Goal: Task Accomplishment & Management: Manage account settings

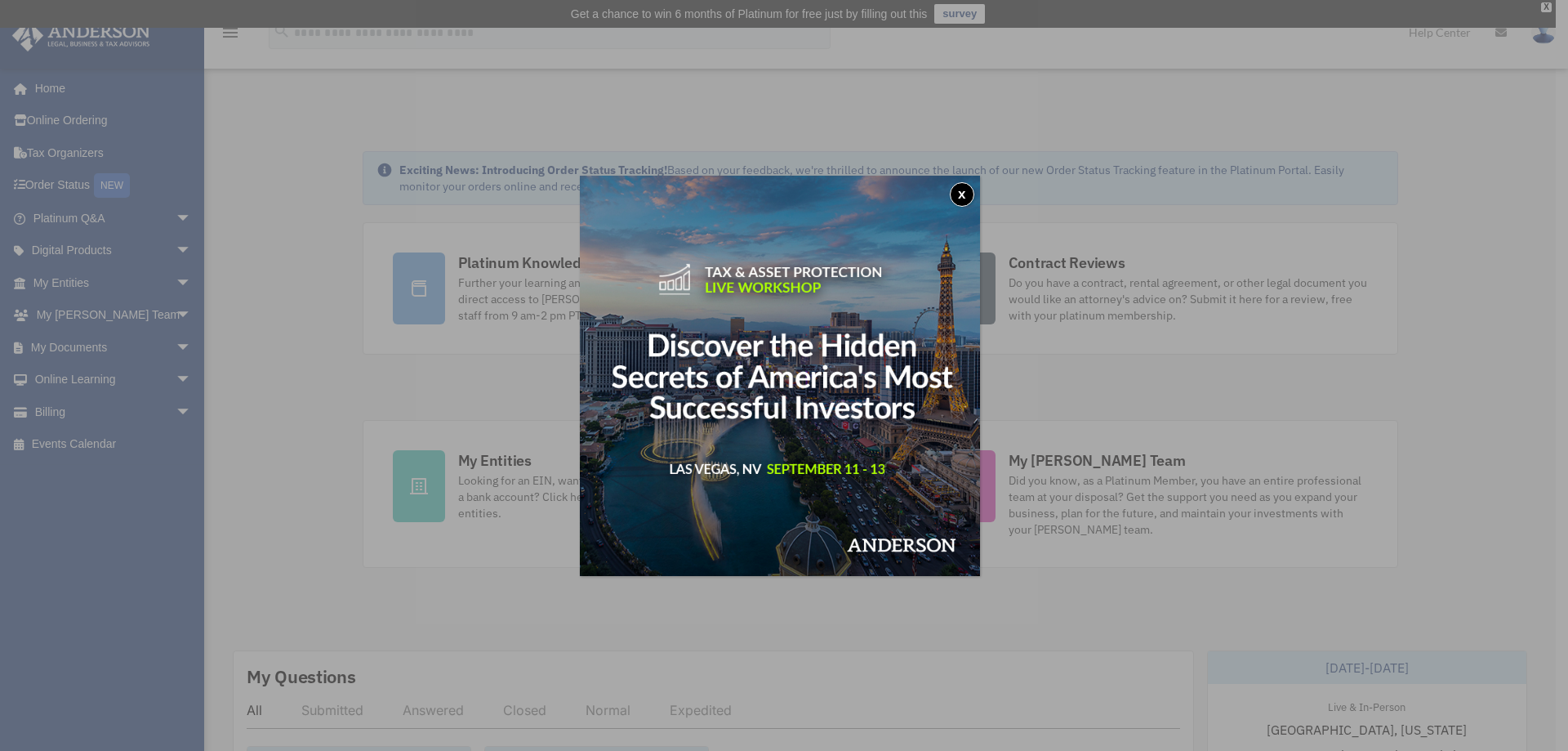
click at [962, 192] on button "x" at bounding box center [962, 195] width 25 height 25
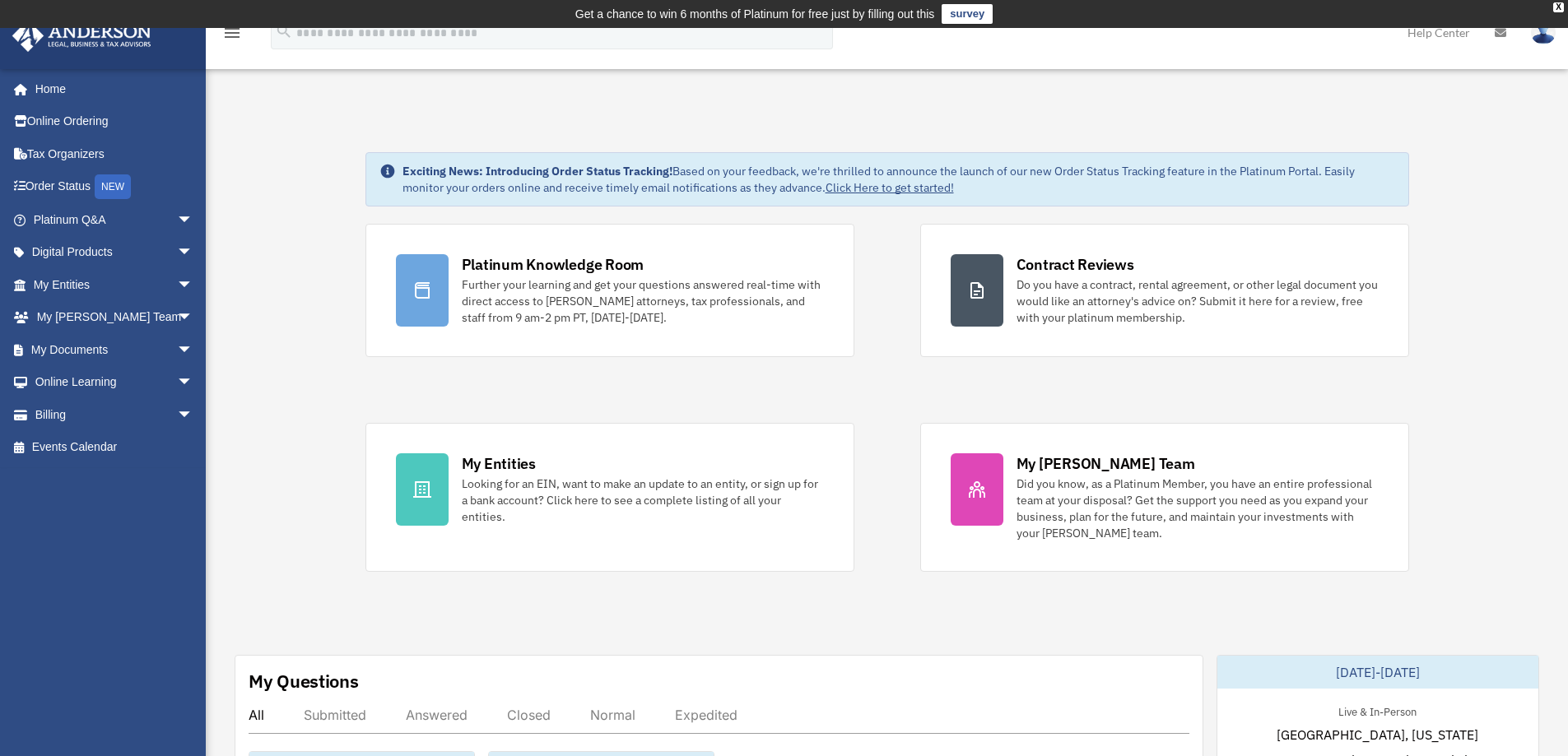
click at [544, 506] on div "Looking for an EIN, want to make an update to an entity, or sign up for a bank …" at bounding box center [643, 500] width 362 height 49
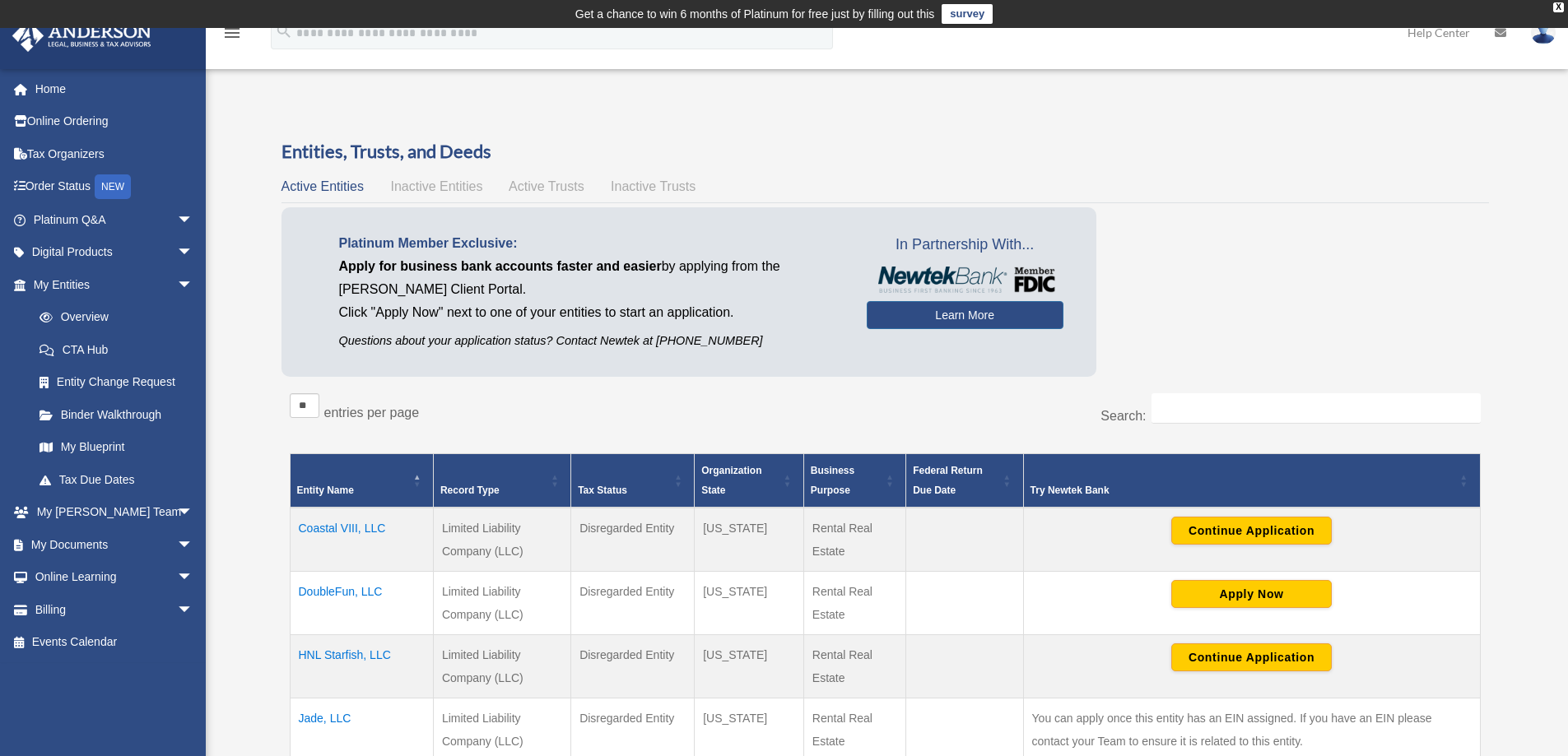
click at [93, 543] on link "My Documents arrow_drop_down" at bounding box center [114, 545] width 206 height 33
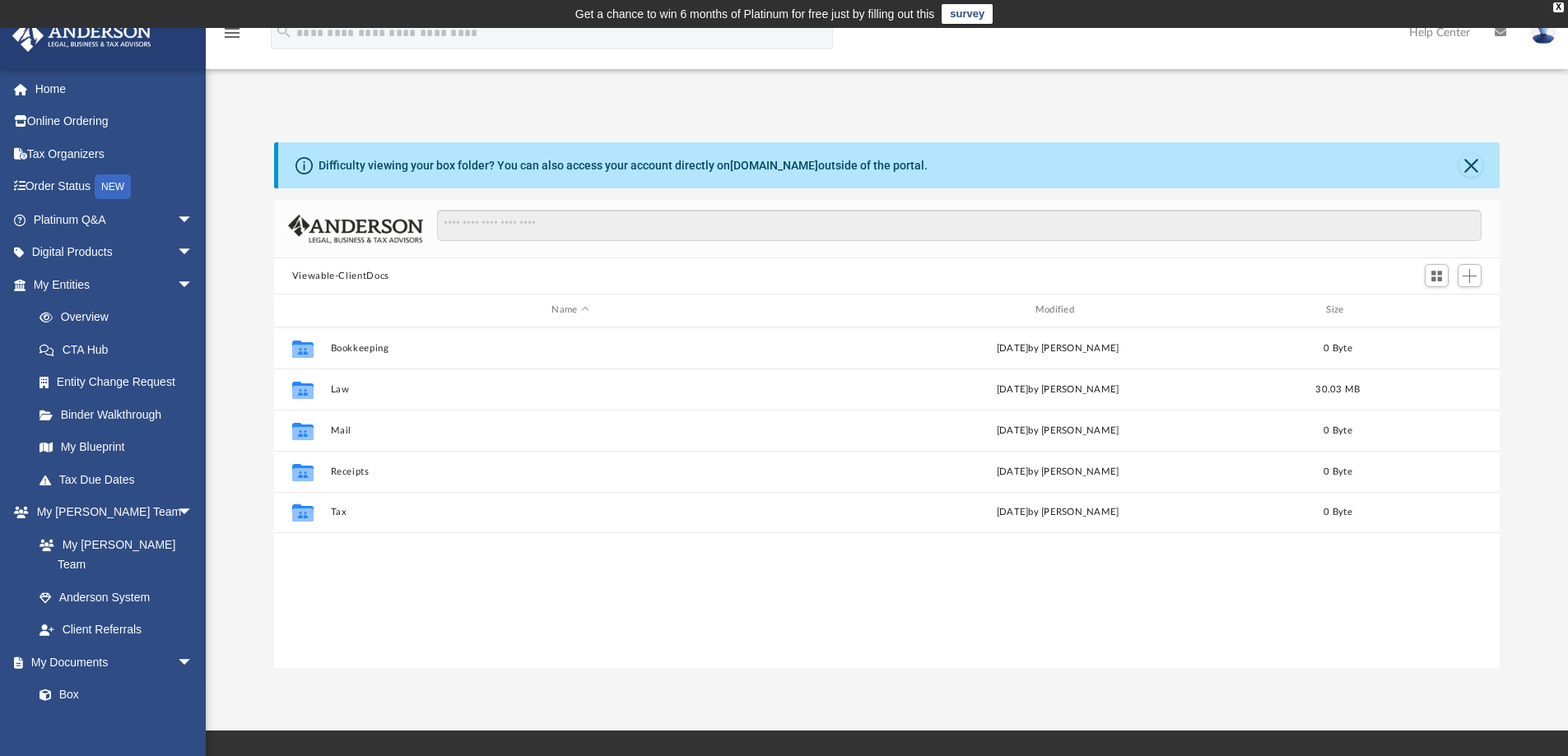
scroll to position [362, 1213]
click at [1069, 313] on div "Modified" at bounding box center [1058, 311] width 481 height 15
click at [1084, 304] on div "Modified" at bounding box center [1058, 311] width 481 height 15
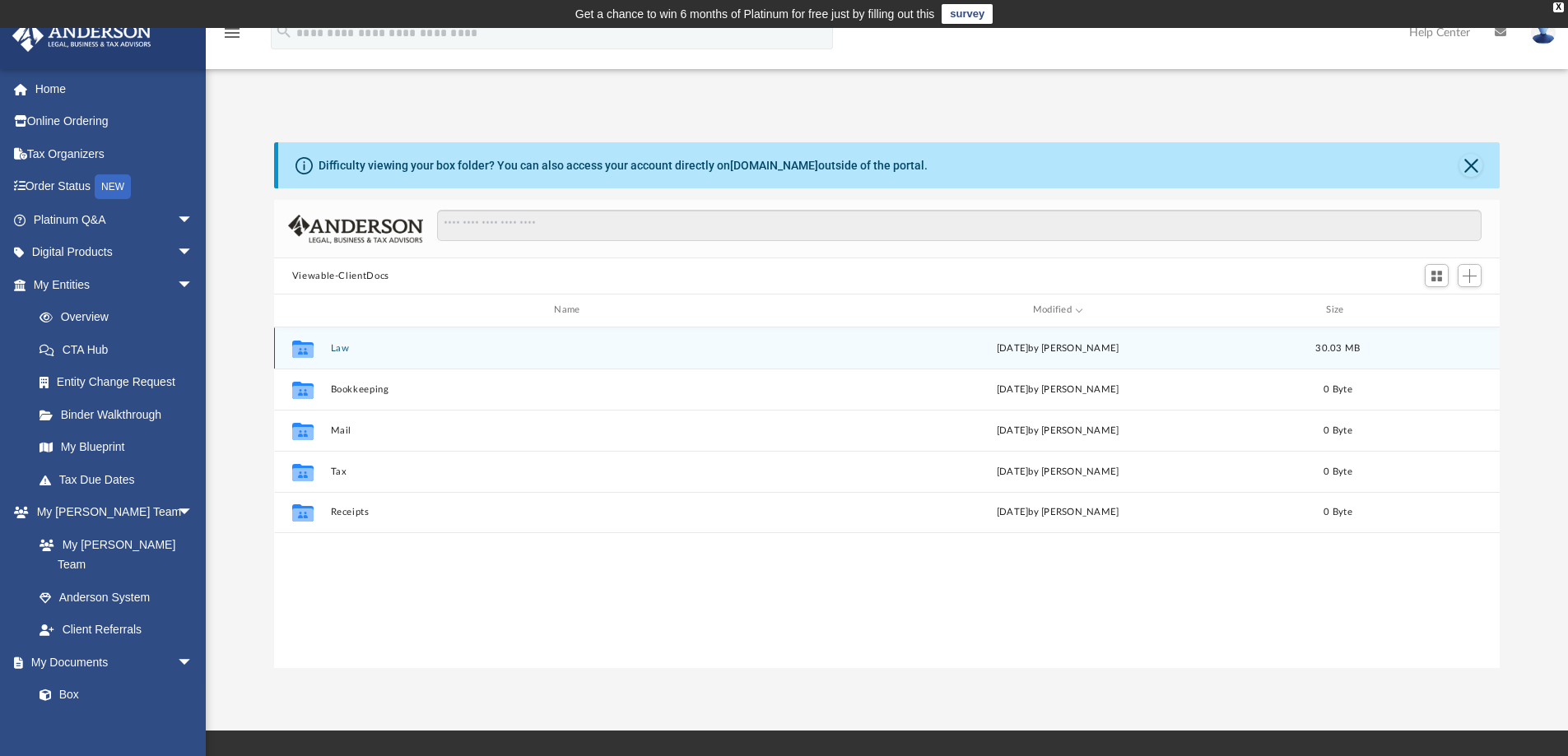
click at [1076, 353] on div "Fri Sep 5 2025 by Amber Johnson" at bounding box center [1057, 348] width 480 height 15
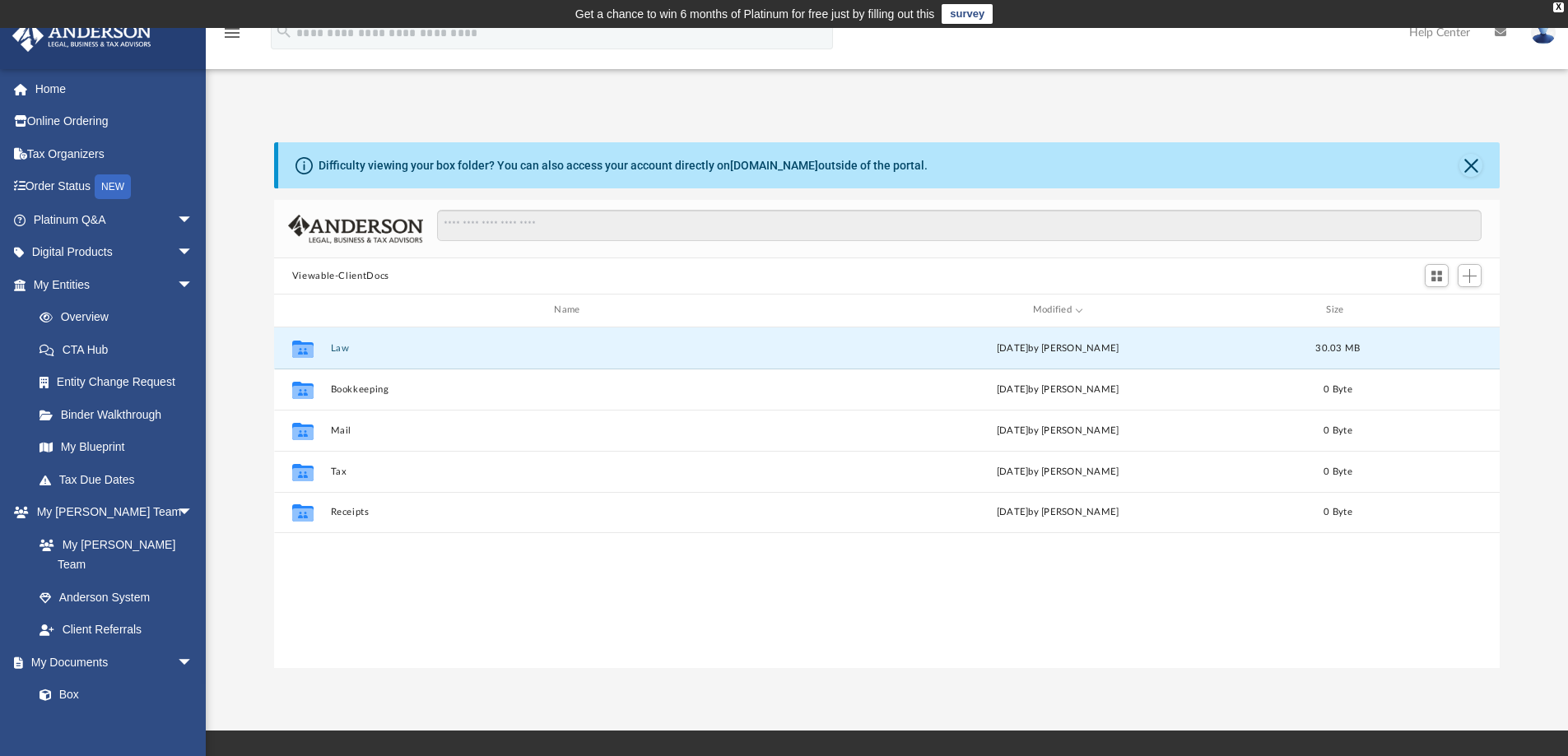
click at [342, 348] on button "Law" at bounding box center [570, 348] width 480 height 11
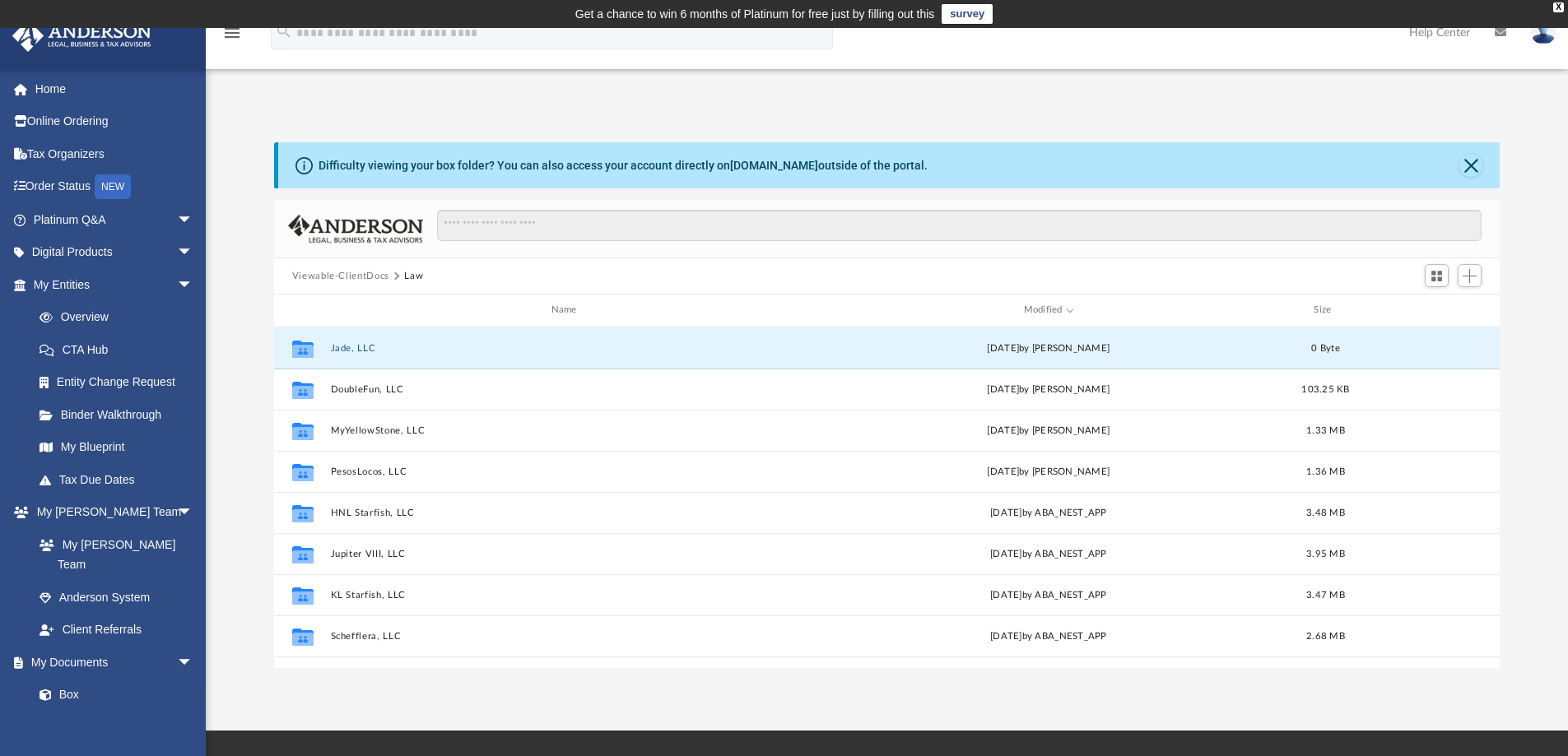
click at [341, 349] on button "Jade, LLC" at bounding box center [567, 348] width 474 height 11
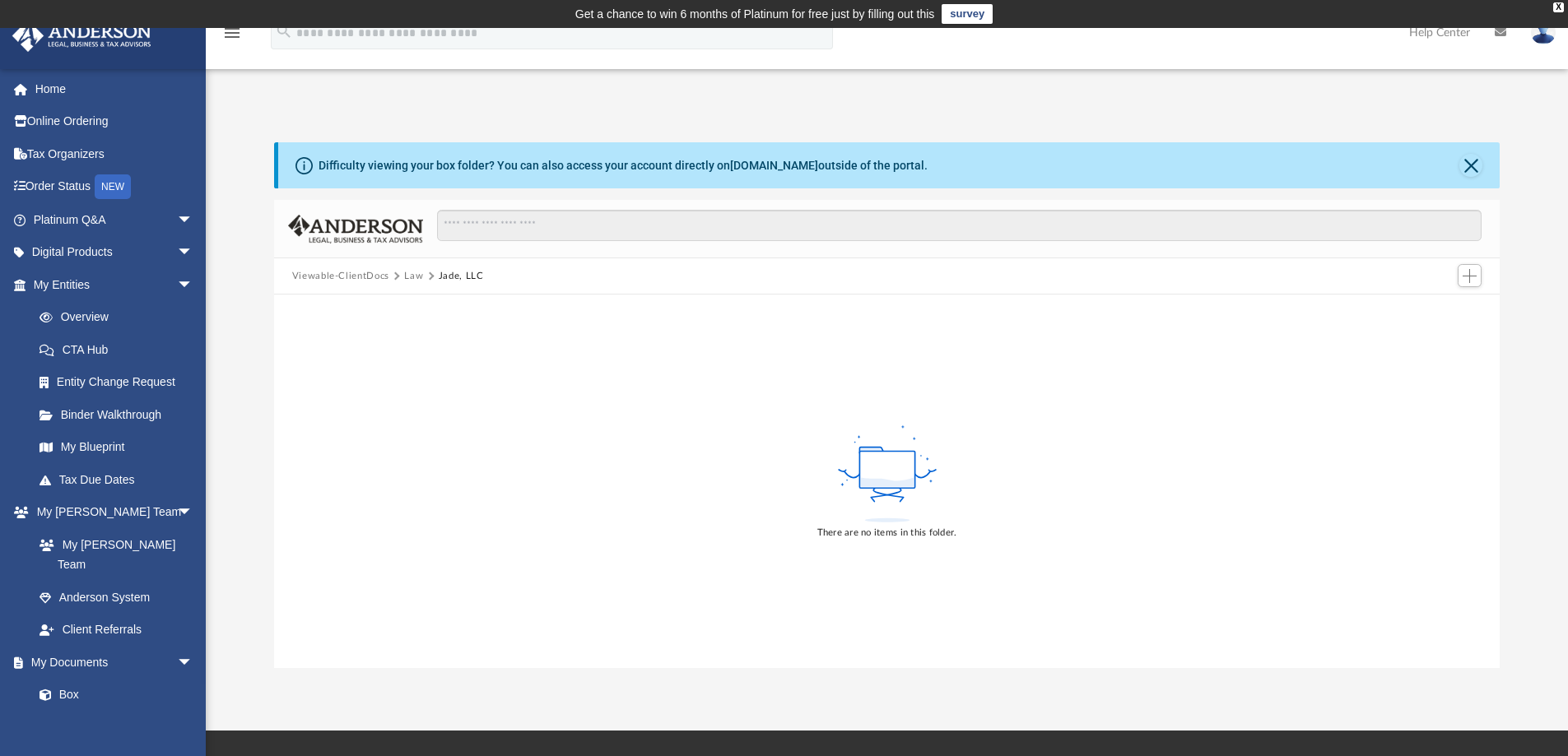
click at [413, 276] on button "Law" at bounding box center [413, 276] width 18 height 15
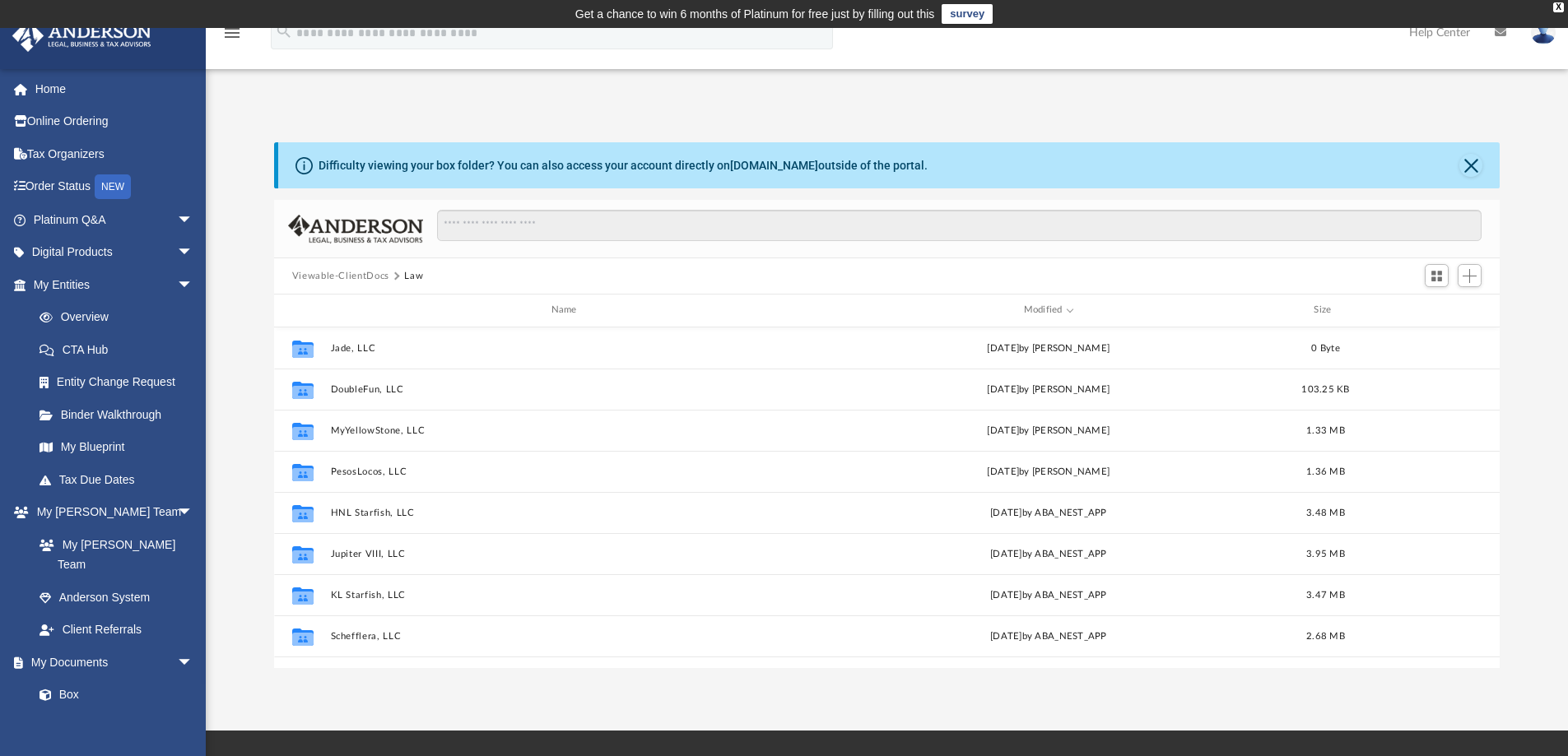
click at [56, 517] on link "My Anderson Team arrow_drop_down" at bounding box center [110, 513] width 199 height 33
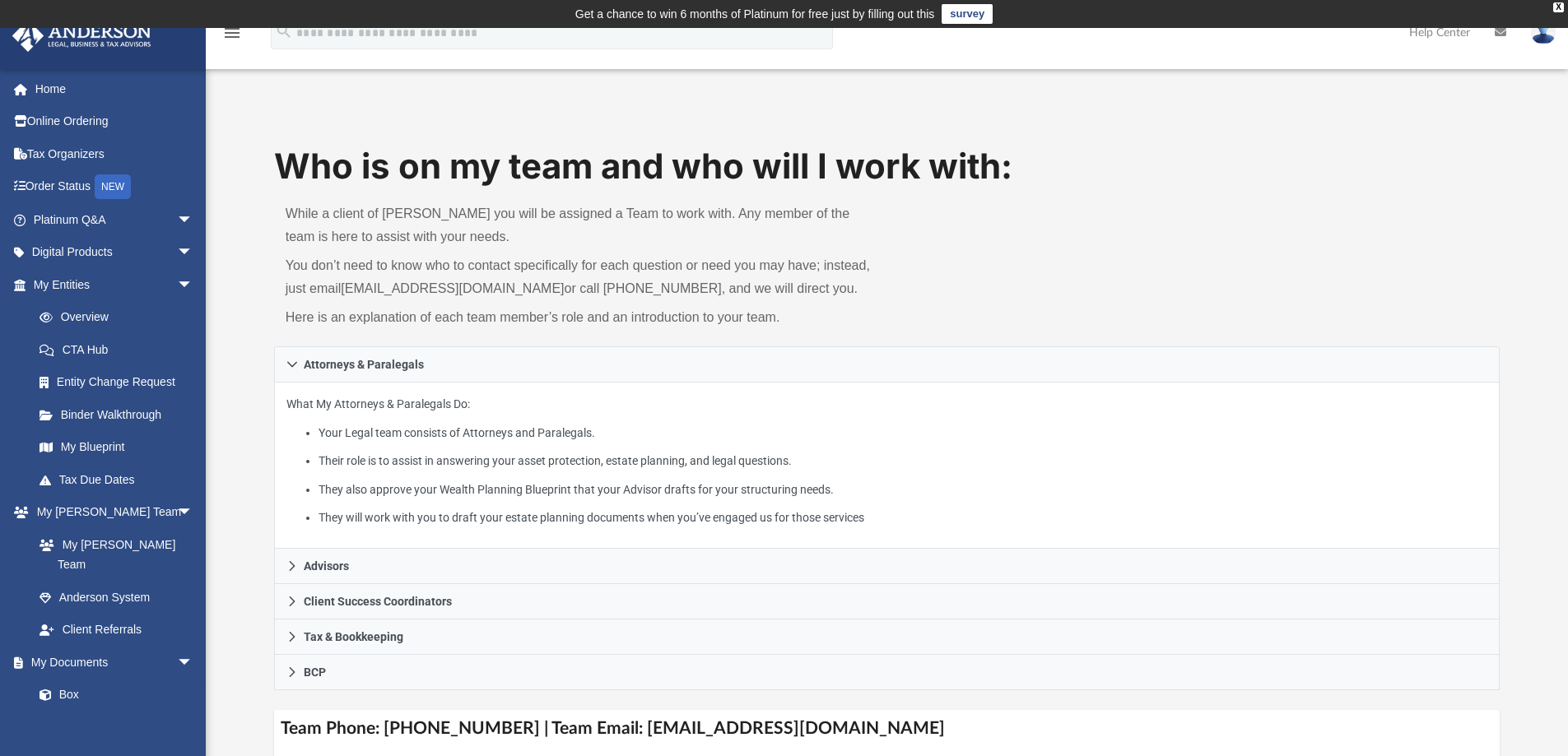
click at [65, 287] on link "My Entities arrow_drop_down" at bounding box center [114, 285] width 206 height 33
click at [1542, 43] on img at bounding box center [1543, 32] width 25 height 24
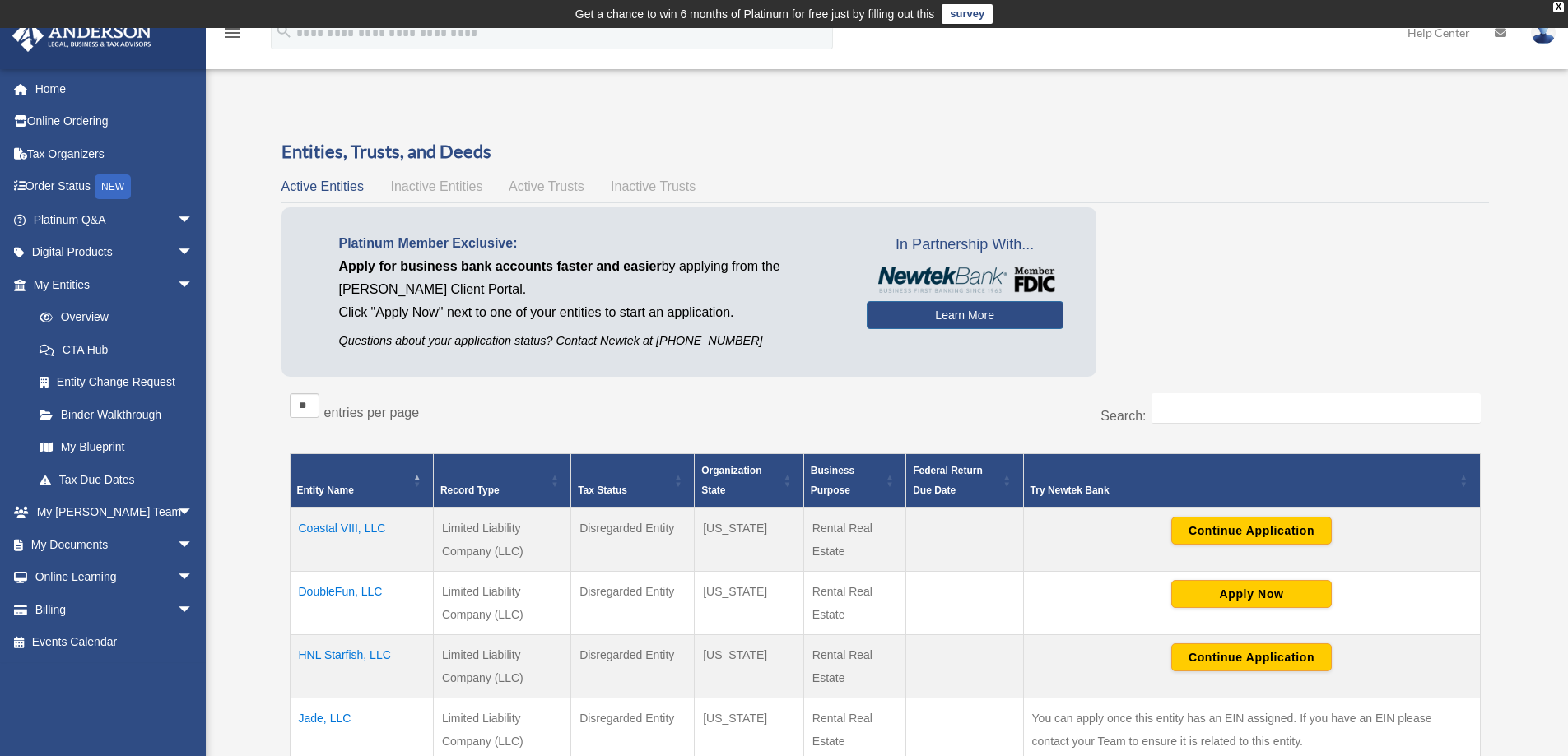
click at [1540, 35] on img at bounding box center [1543, 32] width 25 height 24
click at [1264, 150] on link "Logout" at bounding box center [1276, 143] width 165 height 34
